Goal: Find specific page/section: Find specific page/section

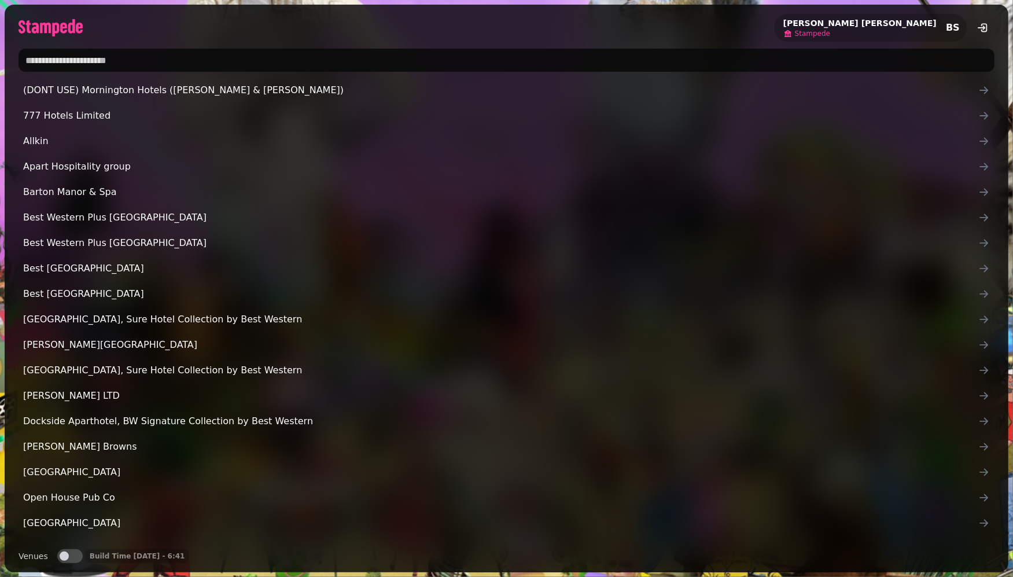
click at [830, 34] on span "Stampede" at bounding box center [812, 33] width 35 height 9
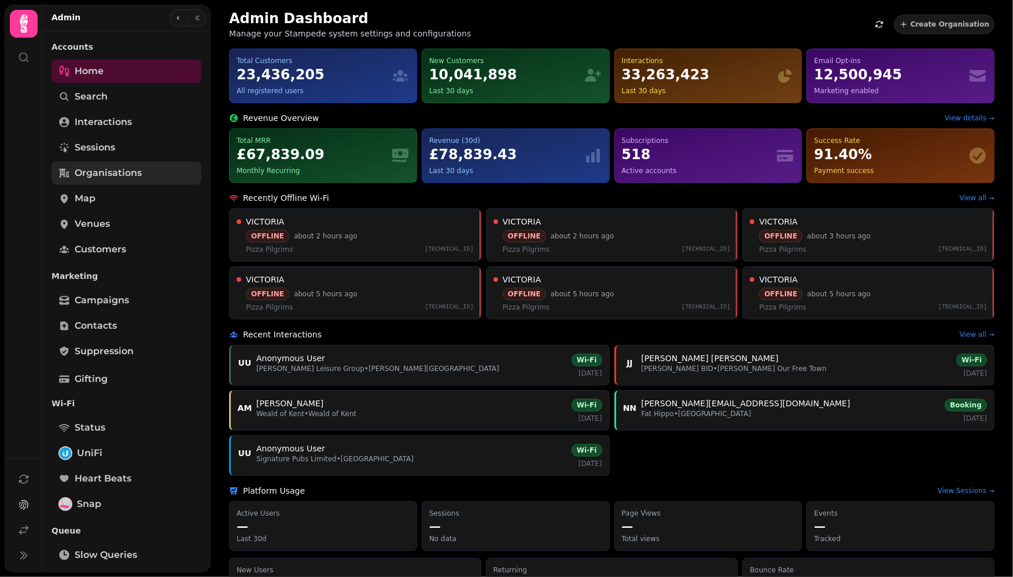
click at [126, 173] on span "Organisations" at bounding box center [108, 173] width 67 height 14
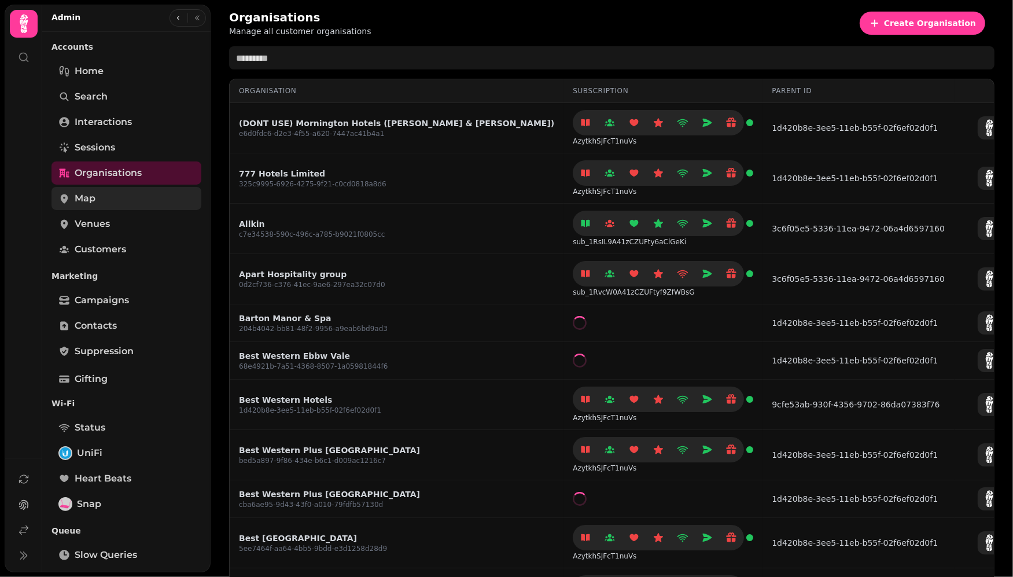
click at [101, 201] on link "Map" at bounding box center [126, 198] width 150 height 23
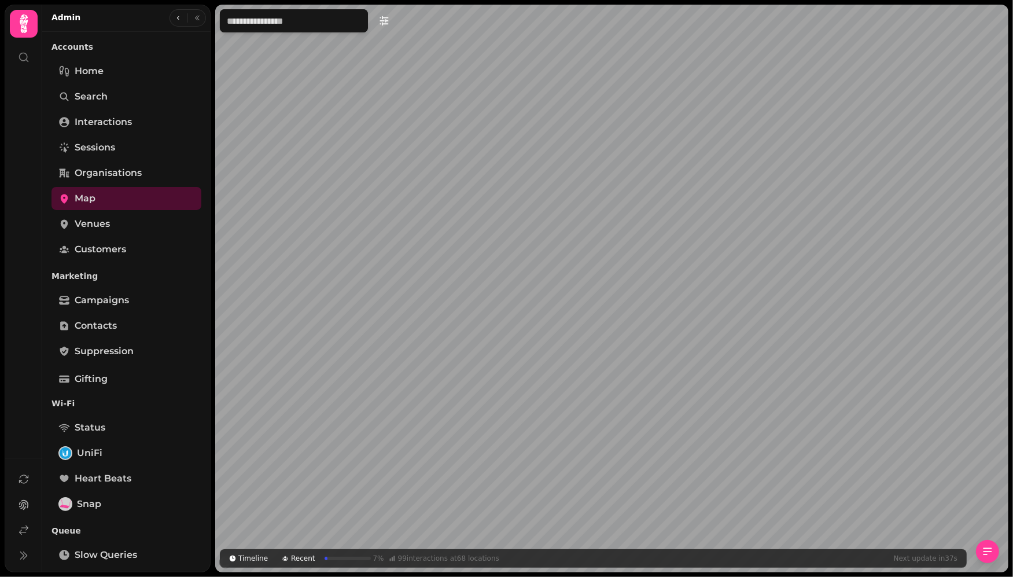
click at [396, 28] on div "Timeline Recent 7 % 99 interactions at 68 locations Next update in 37 s" at bounding box center [612, 288] width 802 height 577
click at [693, 296] on div "Map marker" at bounding box center [694, 295] width 8 height 8
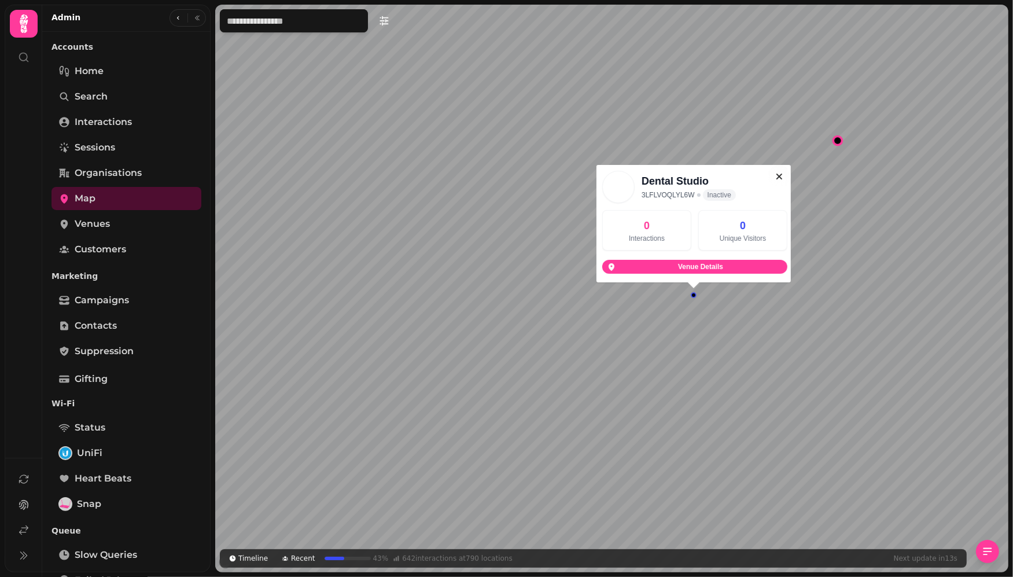
click at [785, 176] on button "button" at bounding box center [779, 176] width 23 height 23
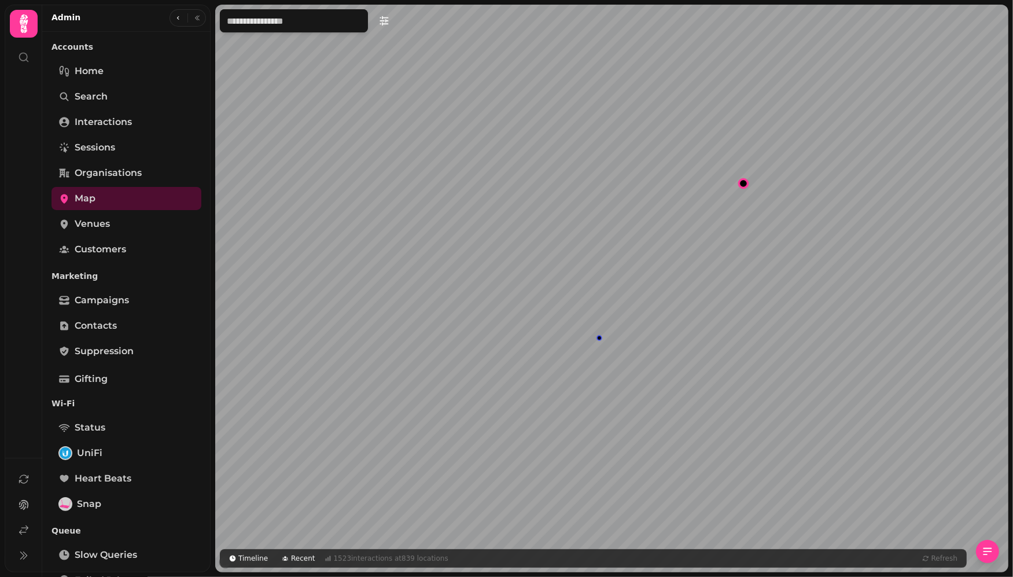
click at [599, 334] on div "Map marker" at bounding box center [599, 338] width 8 height 8
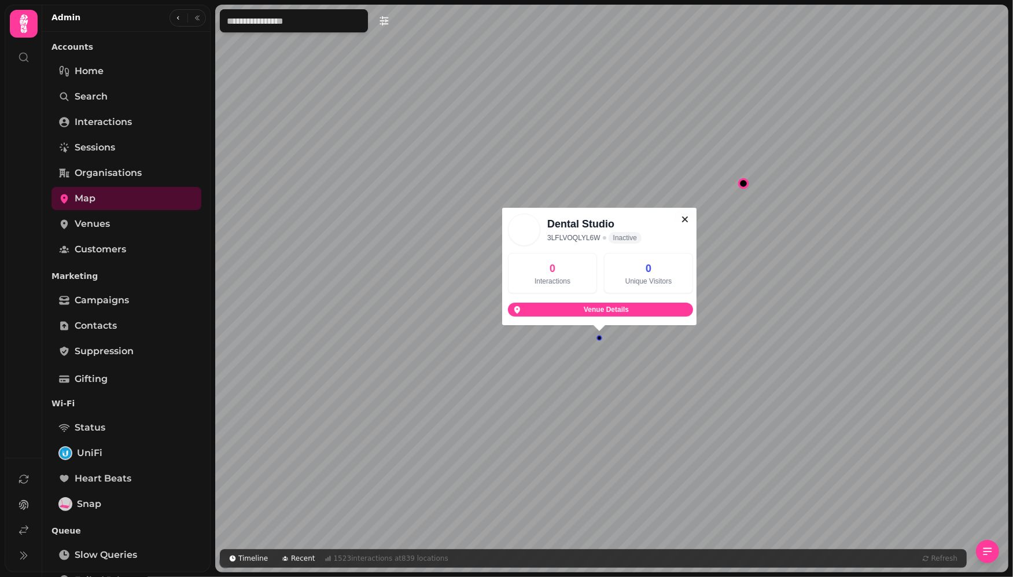
click at [681, 221] on icon "button" at bounding box center [685, 219] width 12 height 12
